Goal: Task Accomplishment & Management: Use online tool/utility

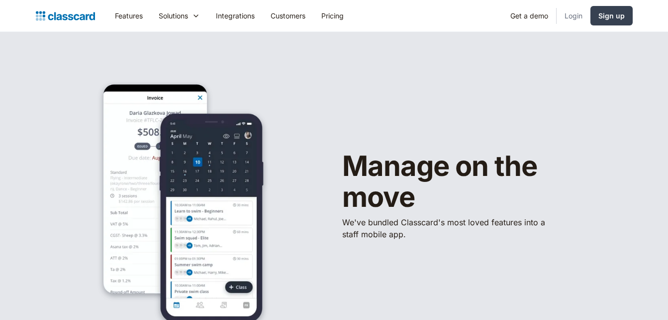
click at [573, 13] on link "Login" at bounding box center [574, 15] width 34 height 22
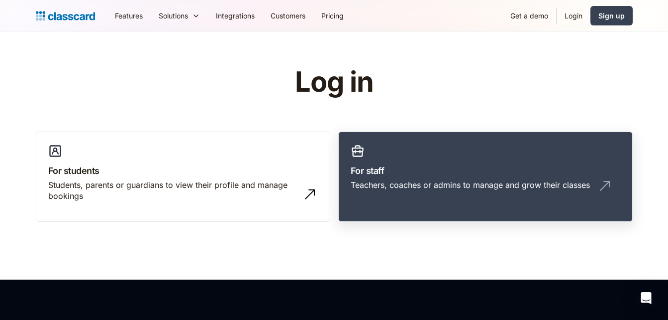
click at [430, 166] on h3 "For staff" at bounding box center [486, 170] width 270 height 13
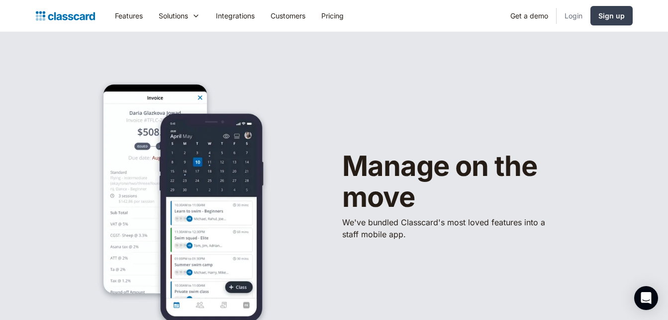
click at [573, 15] on link "Login" at bounding box center [574, 15] width 34 height 22
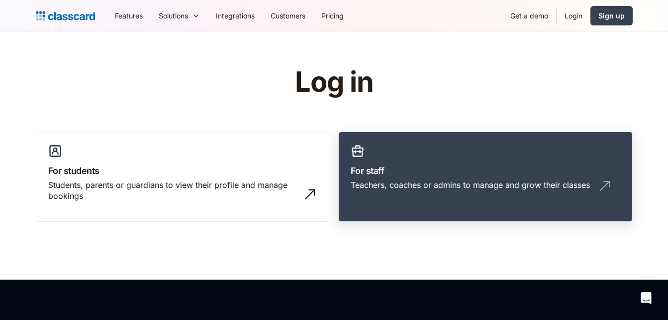
click at [432, 173] on h3 "For staff" at bounding box center [486, 170] width 270 height 13
